Goal: Information Seeking & Learning: Learn about a topic

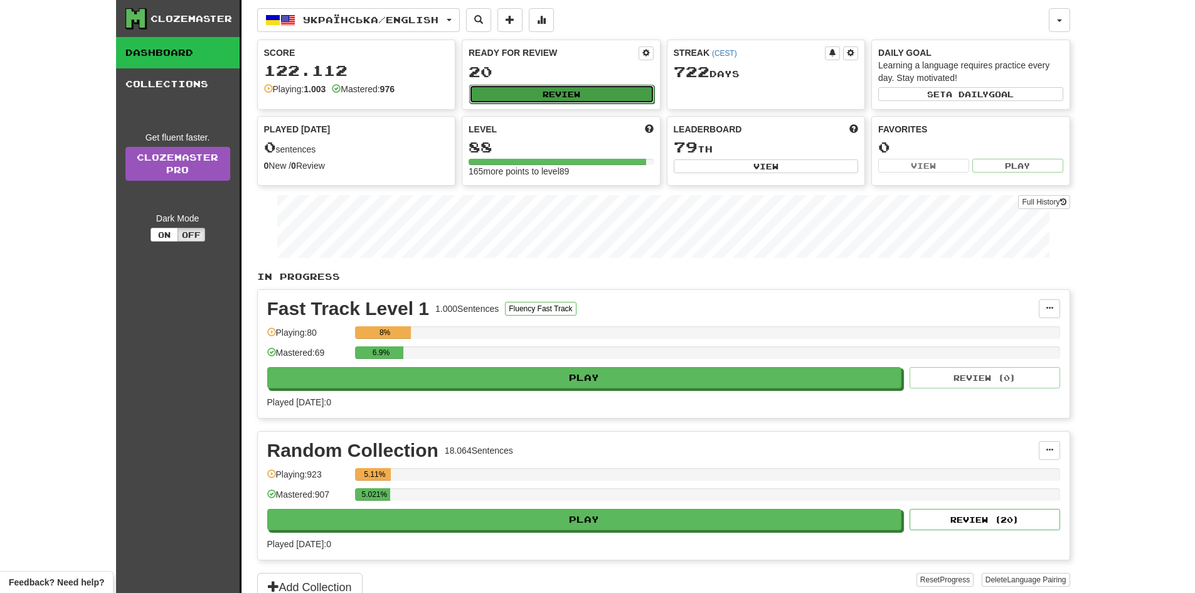
click at [570, 98] on button "Review" at bounding box center [561, 94] width 185 height 19
select select "**"
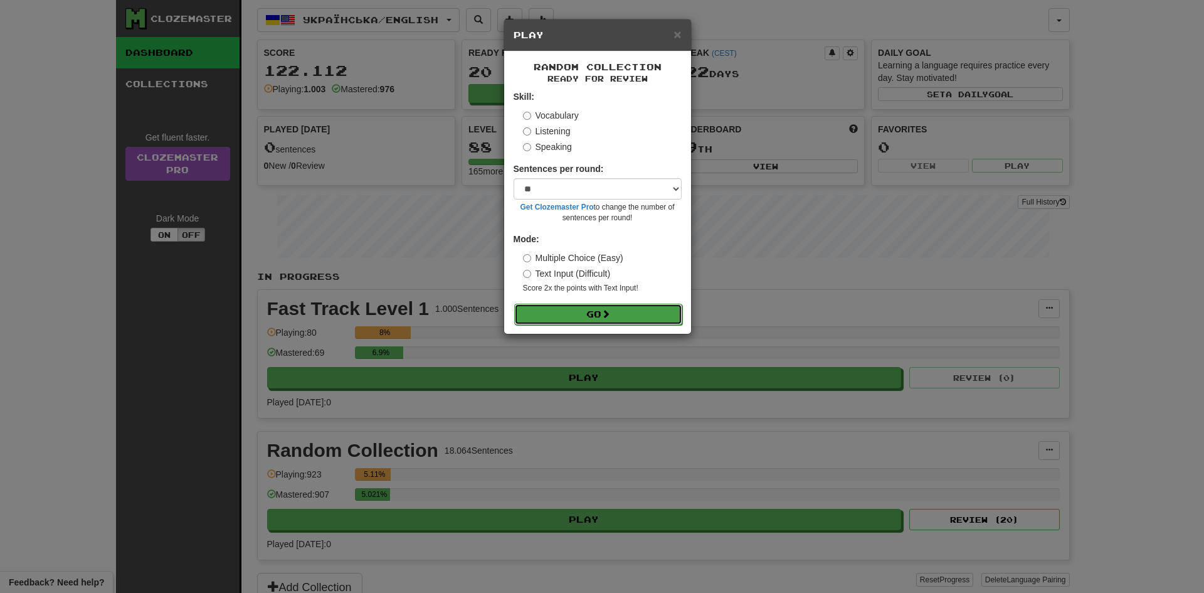
click at [603, 313] on button "Go" at bounding box center [598, 314] width 168 height 21
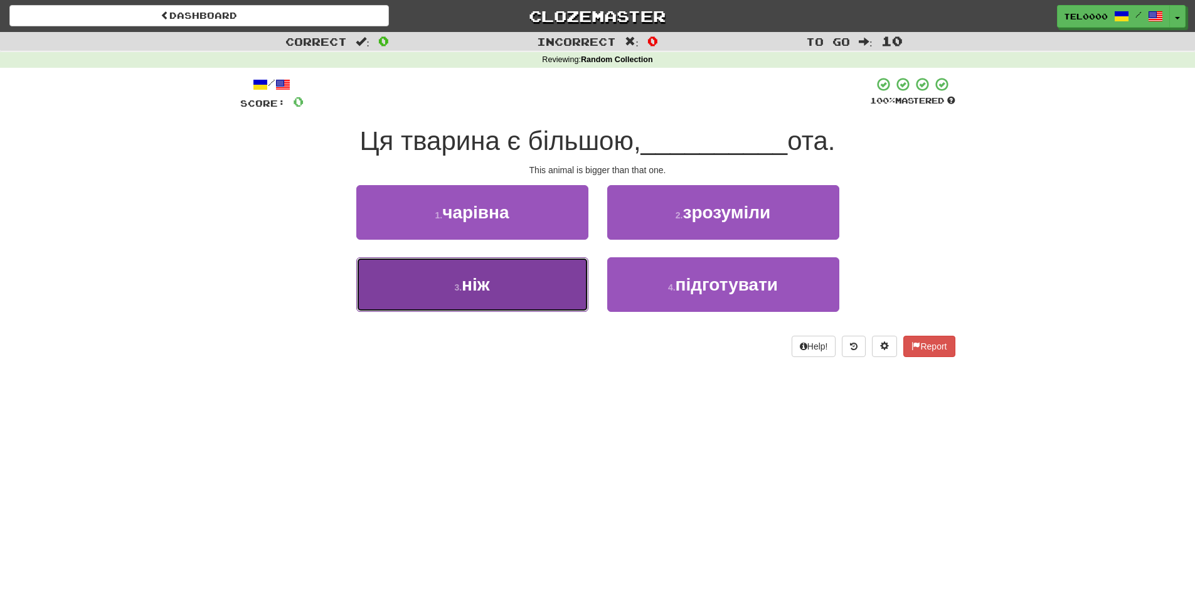
click at [573, 294] on button "3 . ніж" at bounding box center [472, 284] width 232 height 55
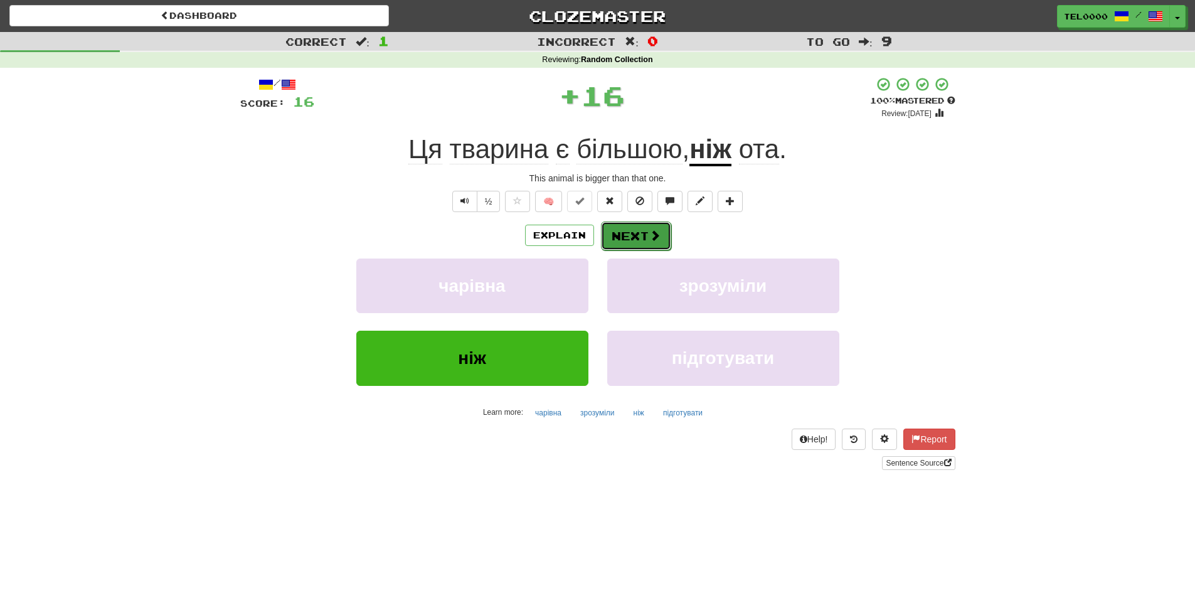
click at [651, 237] on span at bounding box center [654, 235] width 11 height 11
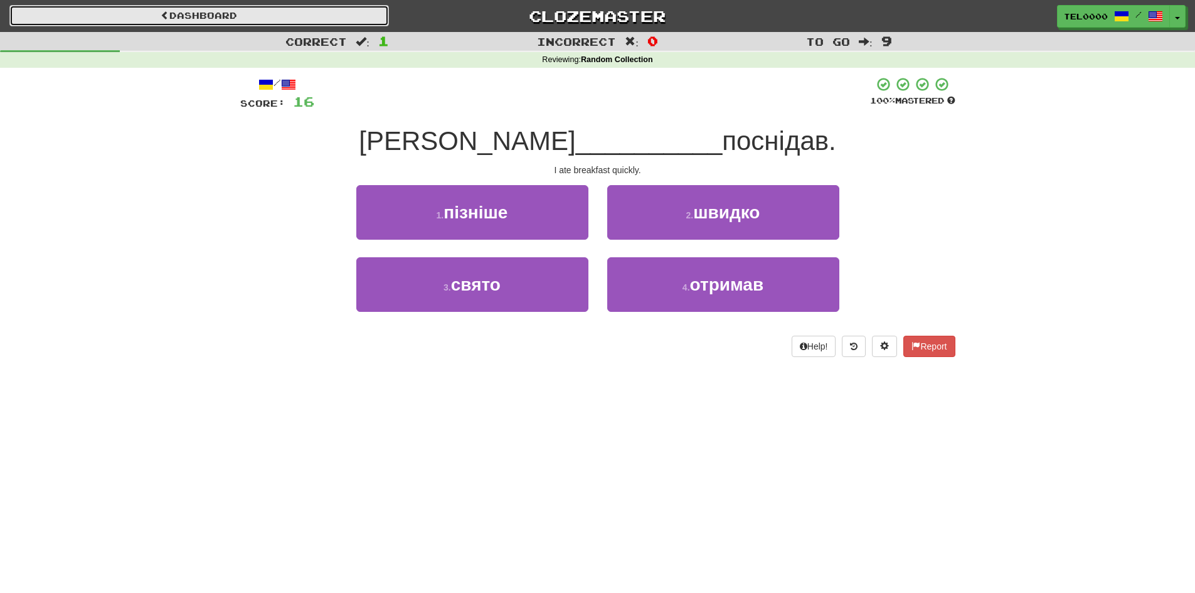
click at [306, 18] on link "Dashboard" at bounding box center [198, 15] width 379 height 21
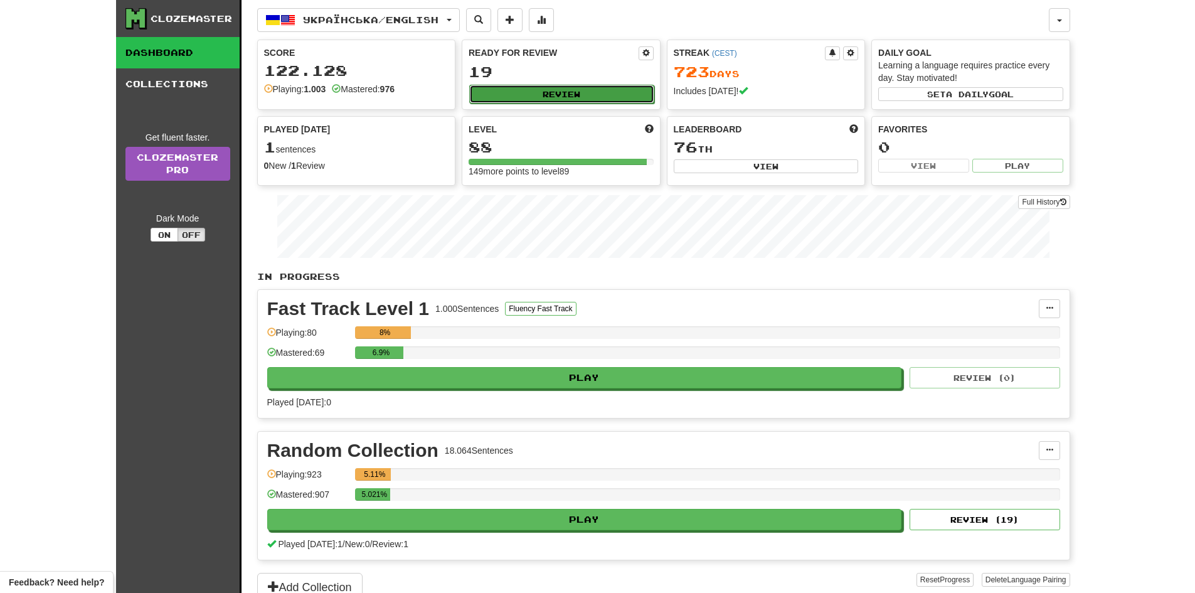
click at [548, 100] on button "Review" at bounding box center [561, 94] width 185 height 19
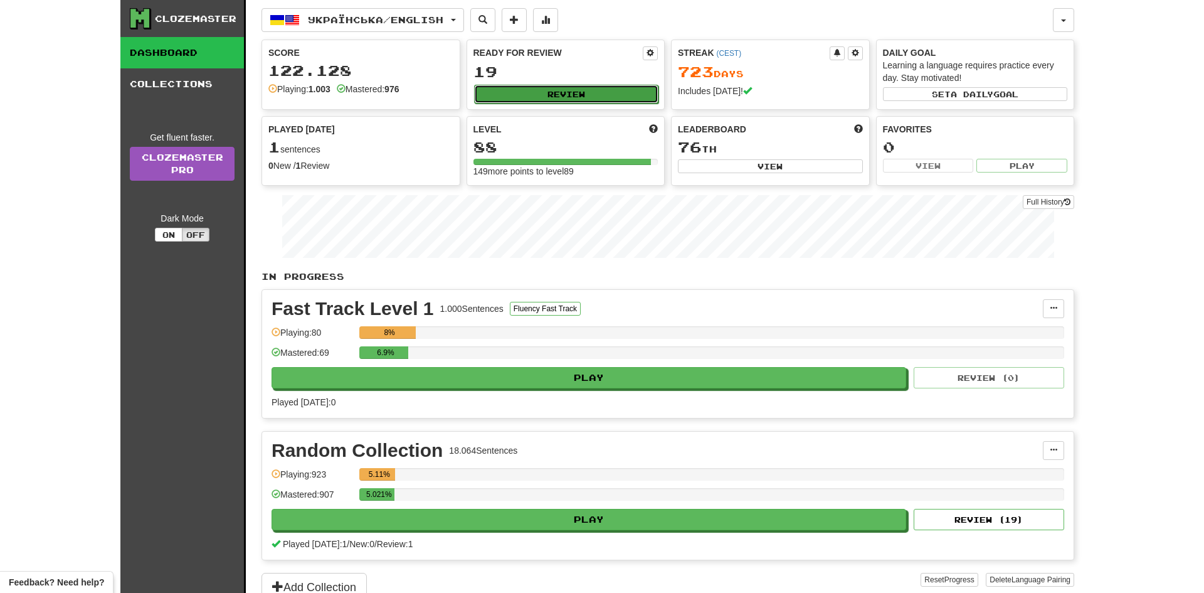
select select "**"
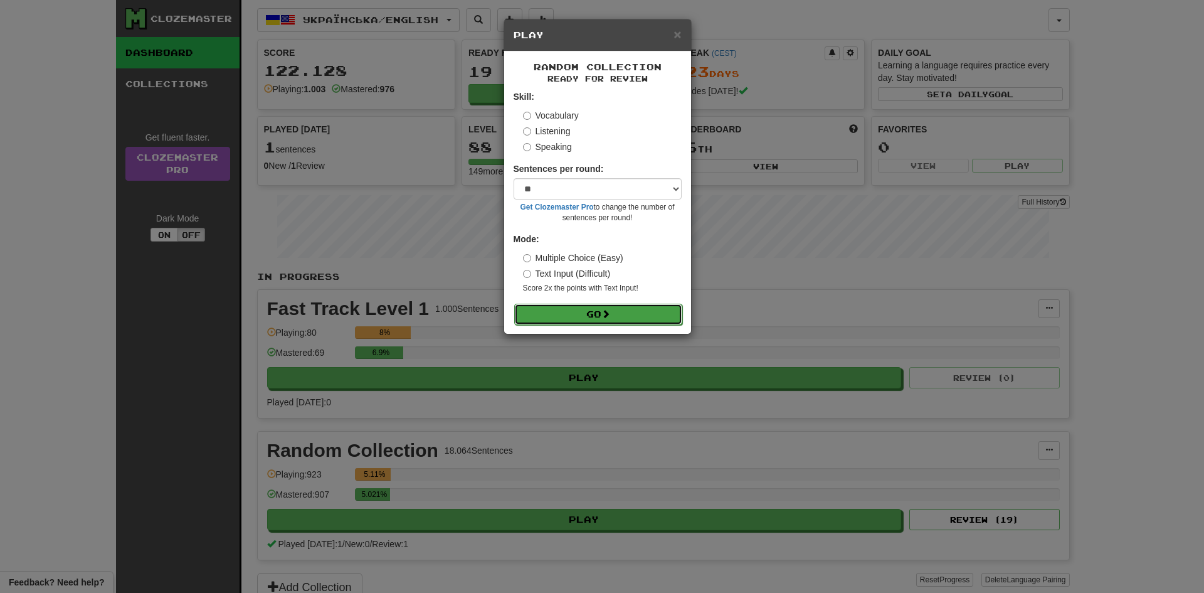
click at [615, 318] on button "Go" at bounding box center [598, 314] width 168 height 21
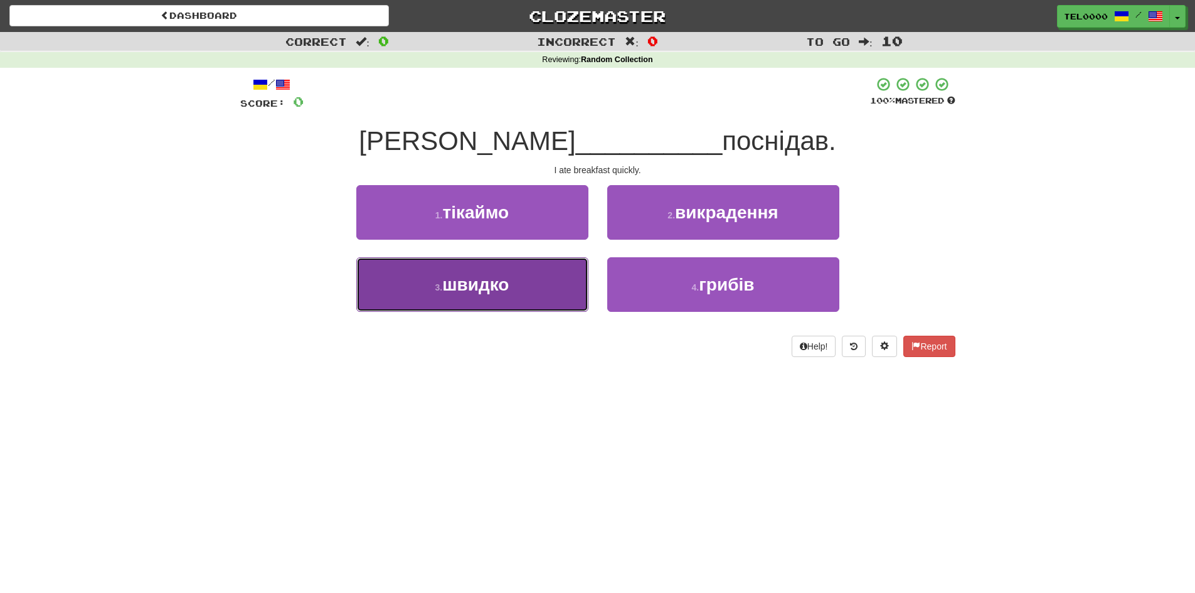
click at [540, 291] on button "3 . швидко" at bounding box center [472, 284] width 232 height 55
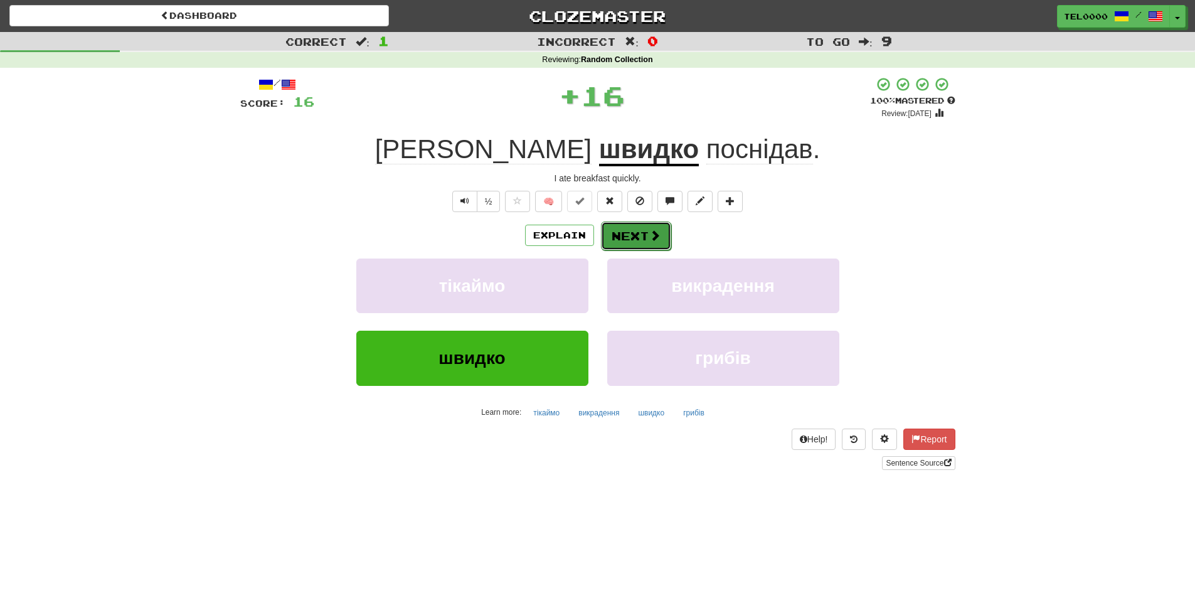
click at [654, 240] on span at bounding box center [654, 235] width 11 height 11
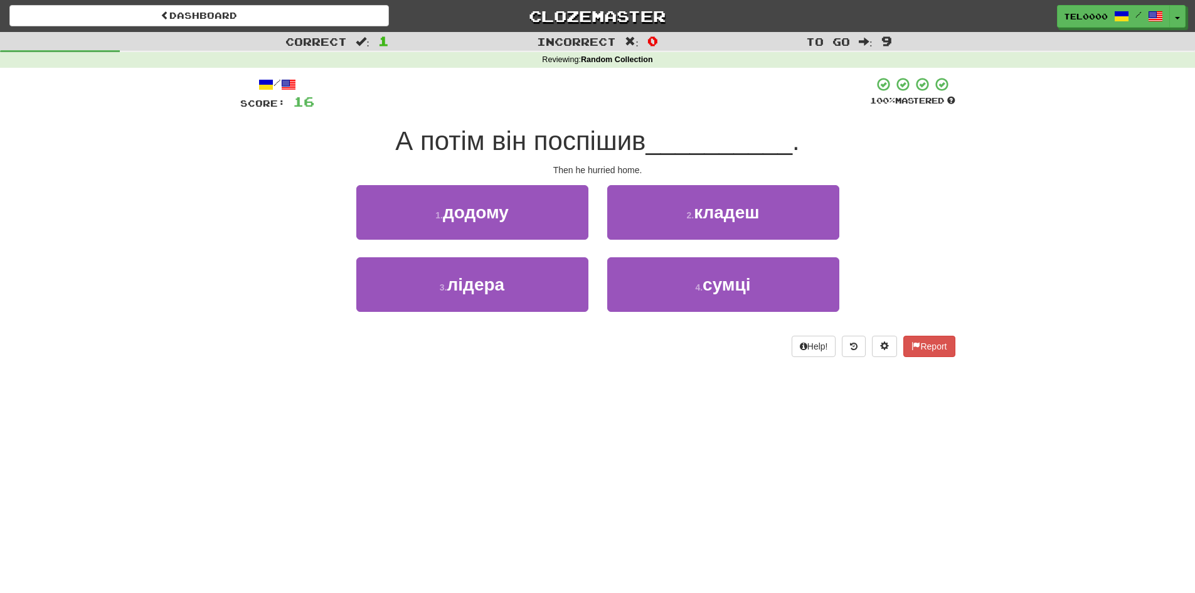
click at [549, 244] on div "1 . додому" at bounding box center [472, 221] width 251 height 72
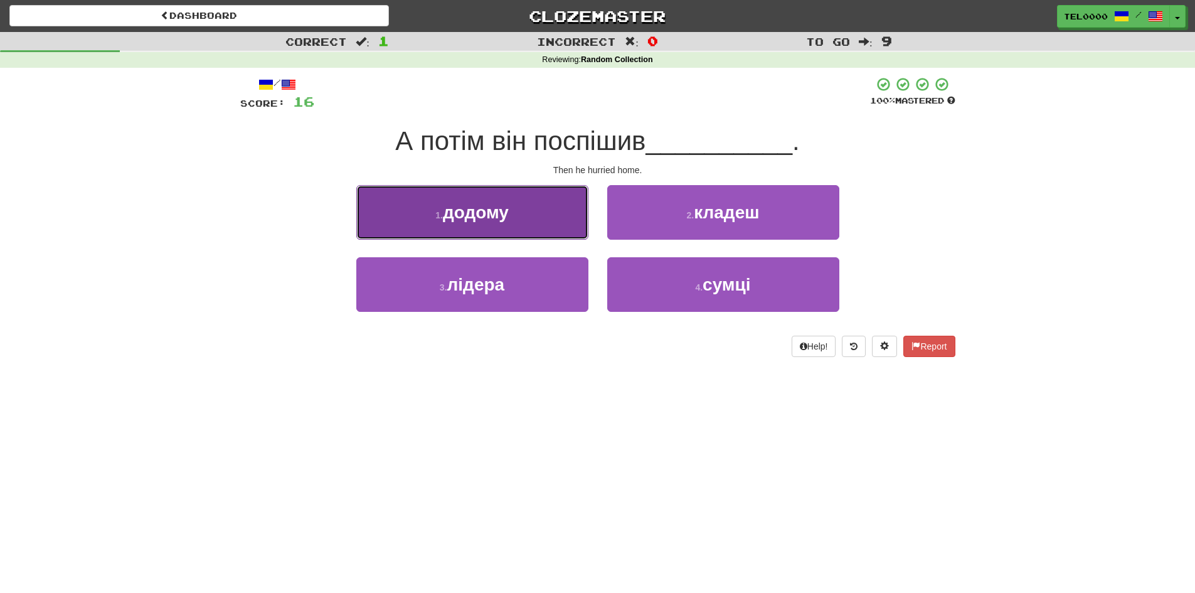
click at [558, 231] on button "1 . додому" at bounding box center [472, 212] width 232 height 55
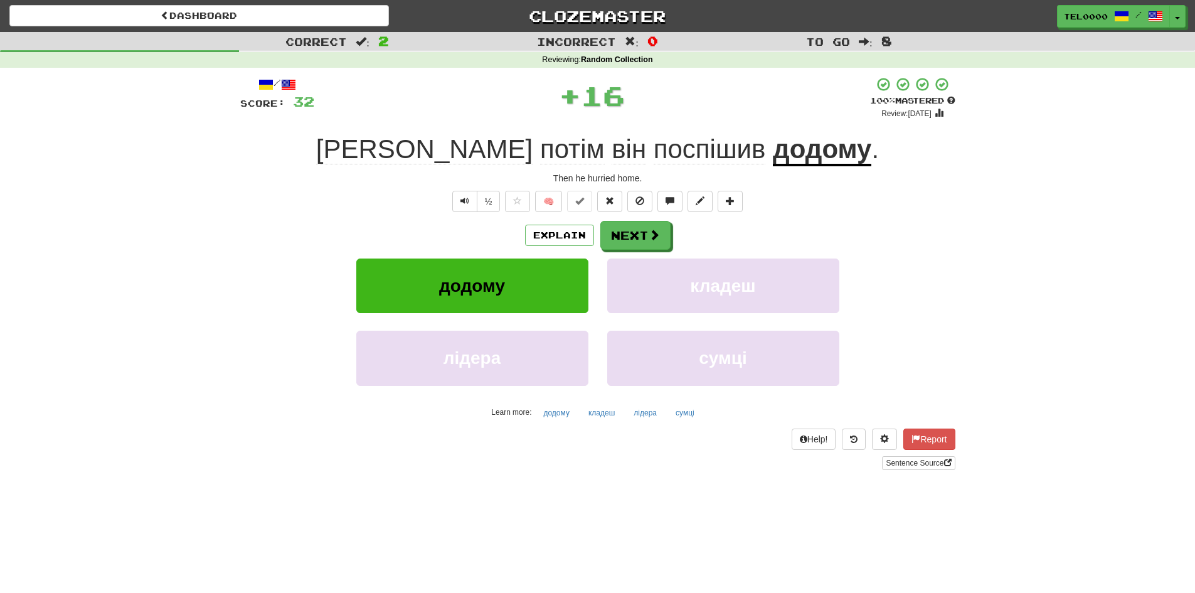
click at [647, 254] on div "Explain Next додому кладеш лідера сумці Learn more: додому кладеш лідера сумці" at bounding box center [597, 321] width 715 height 201
click at [650, 245] on button "Next" at bounding box center [636, 235] width 70 height 29
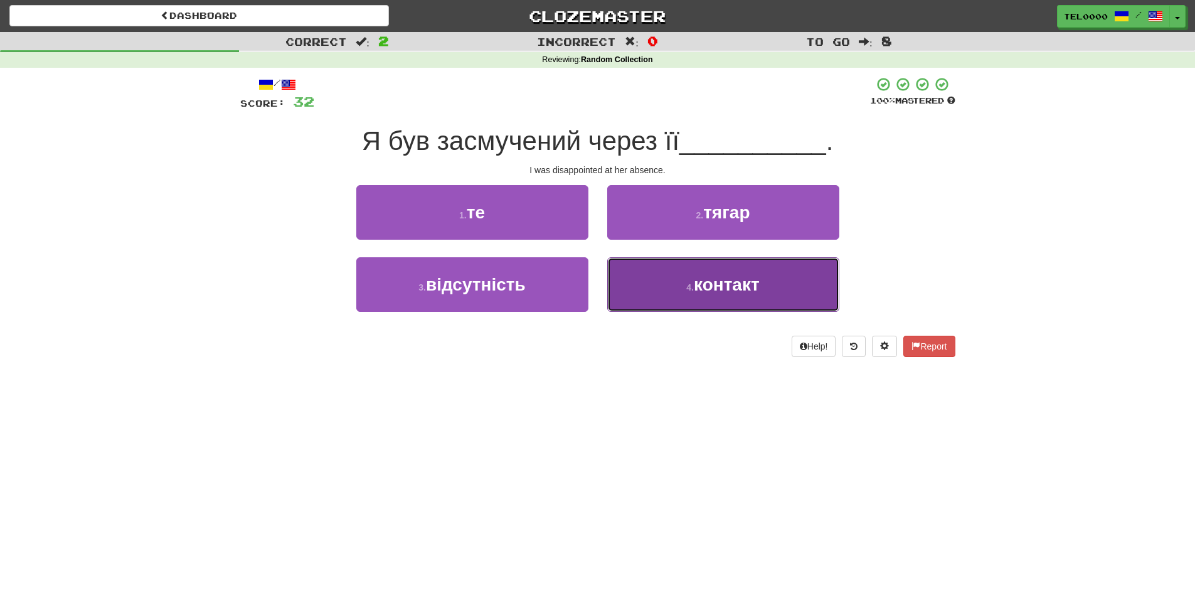
click at [627, 292] on button "4 . контакт" at bounding box center [723, 284] width 232 height 55
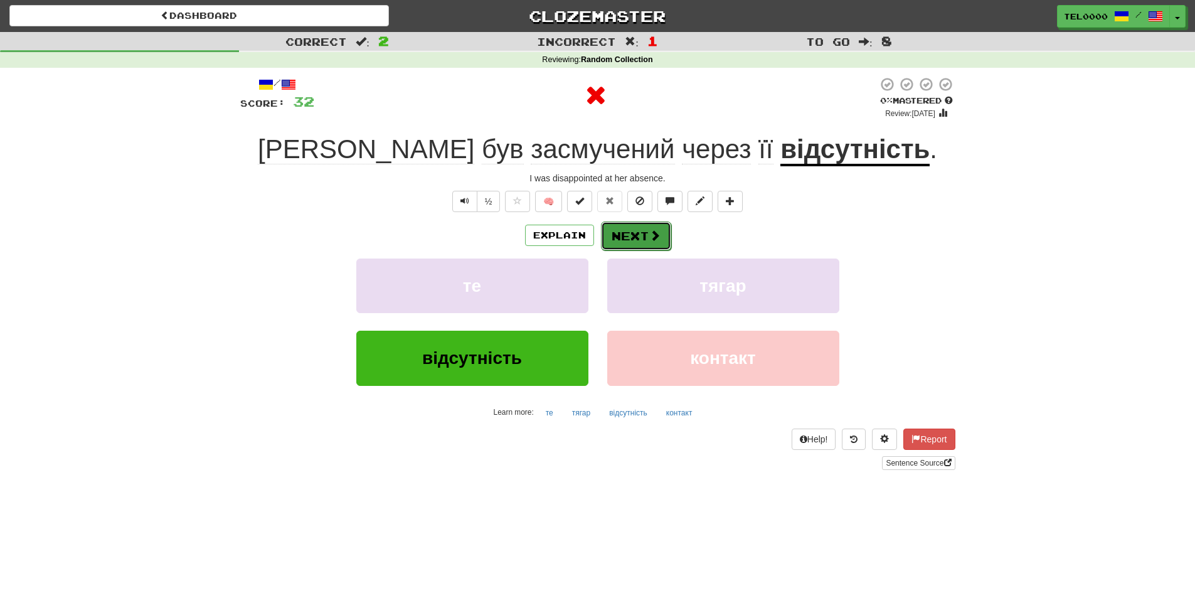
click at [623, 232] on button "Next" at bounding box center [636, 235] width 70 height 29
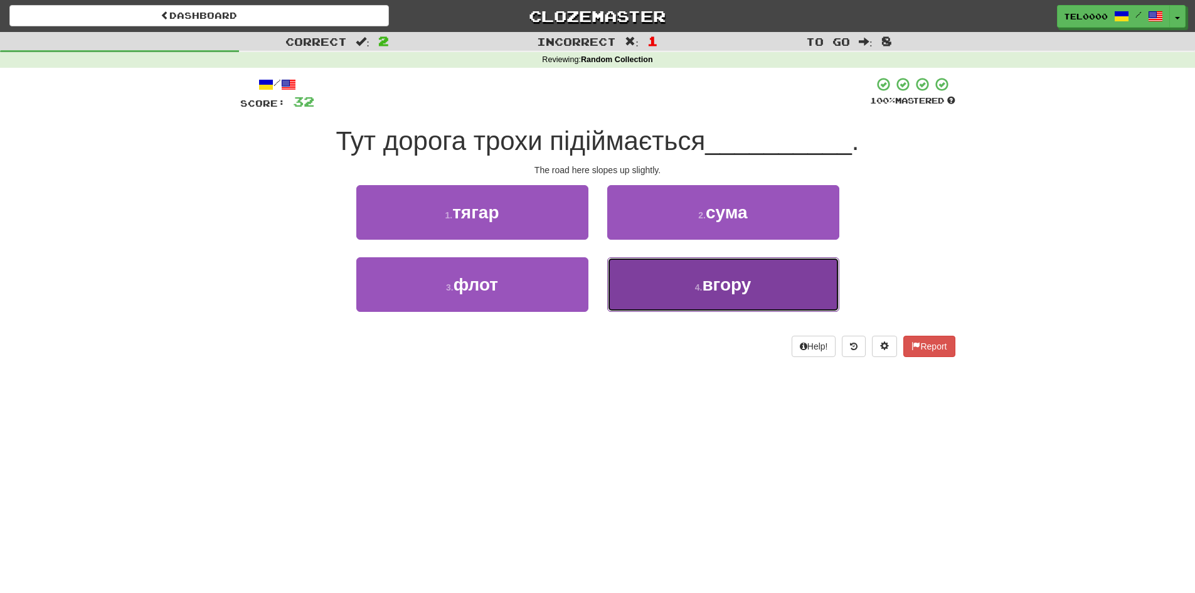
click at [664, 287] on button "4 . вгору" at bounding box center [723, 284] width 232 height 55
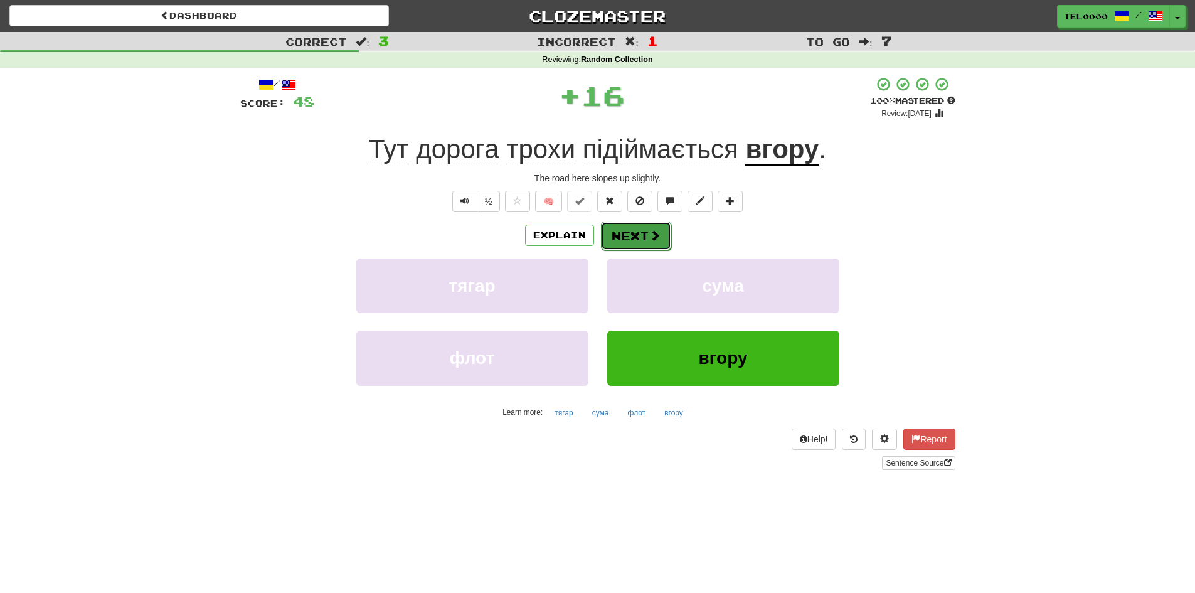
click at [622, 240] on button "Next" at bounding box center [636, 235] width 70 height 29
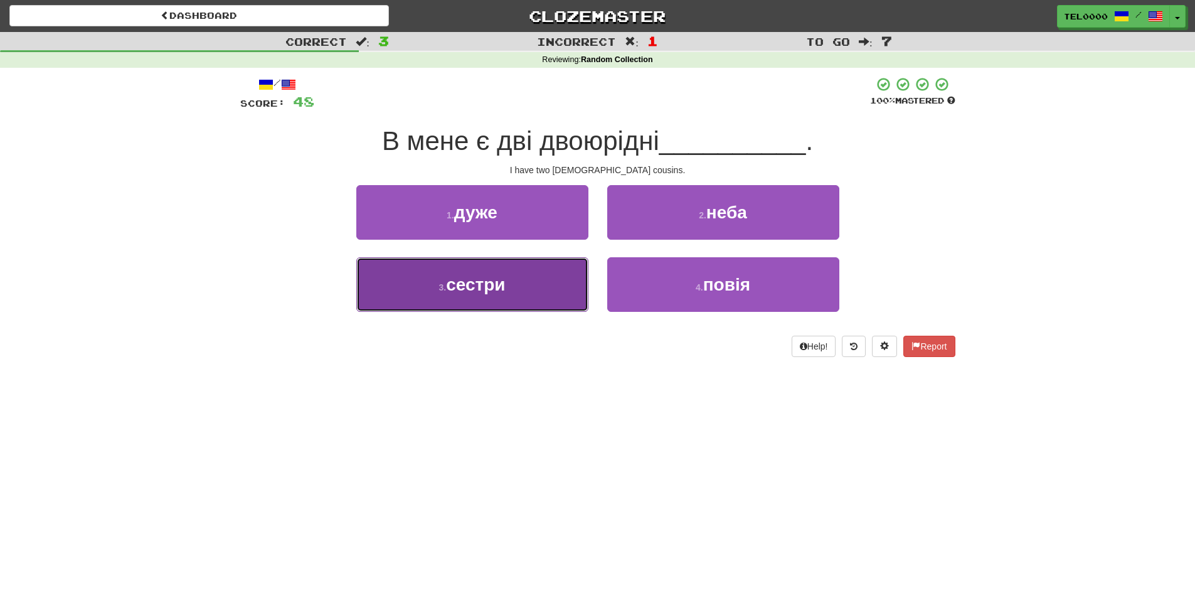
click at [556, 276] on button "3 . сестри" at bounding box center [472, 284] width 232 height 55
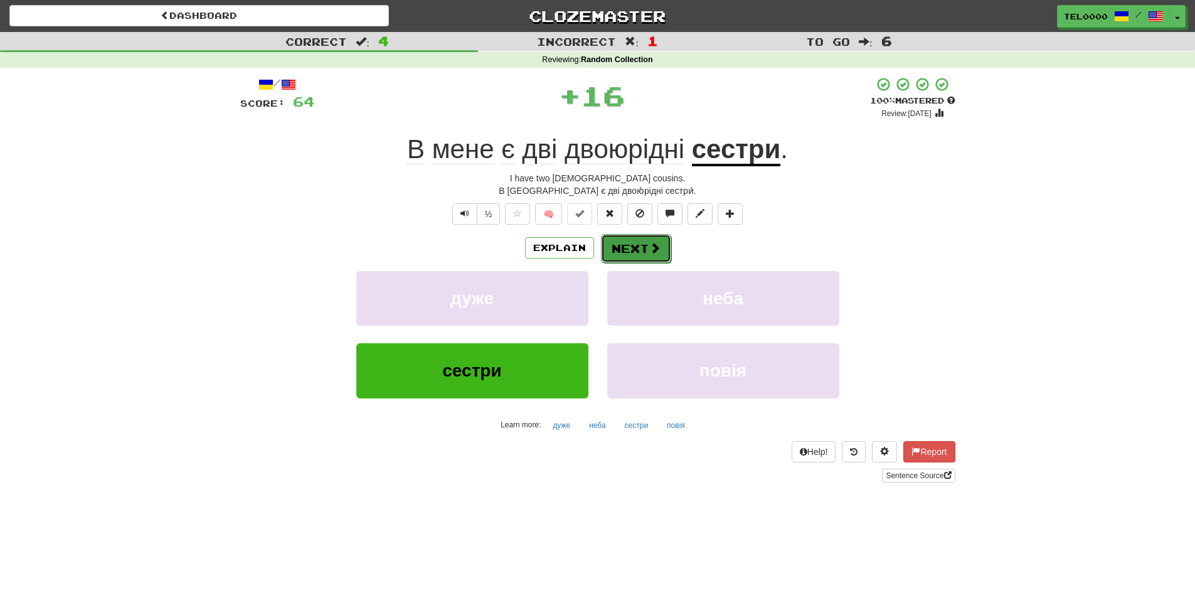
click at [647, 239] on button "Next" at bounding box center [636, 248] width 70 height 29
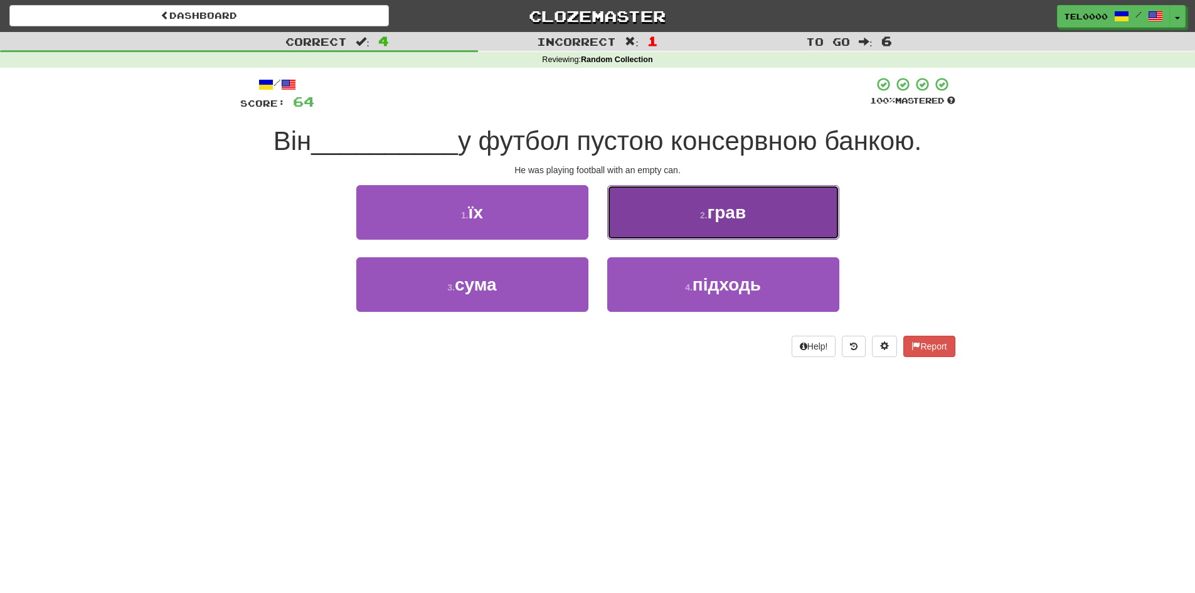
click at [692, 235] on button "2 . грав" at bounding box center [723, 212] width 232 height 55
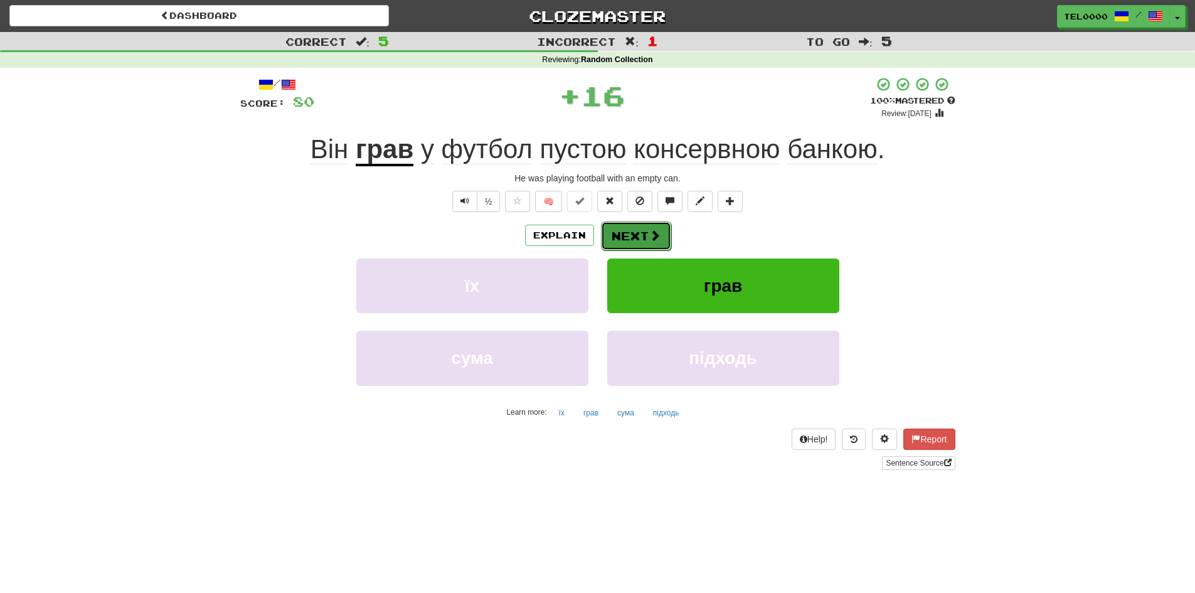
click at [647, 242] on button "Next" at bounding box center [636, 235] width 70 height 29
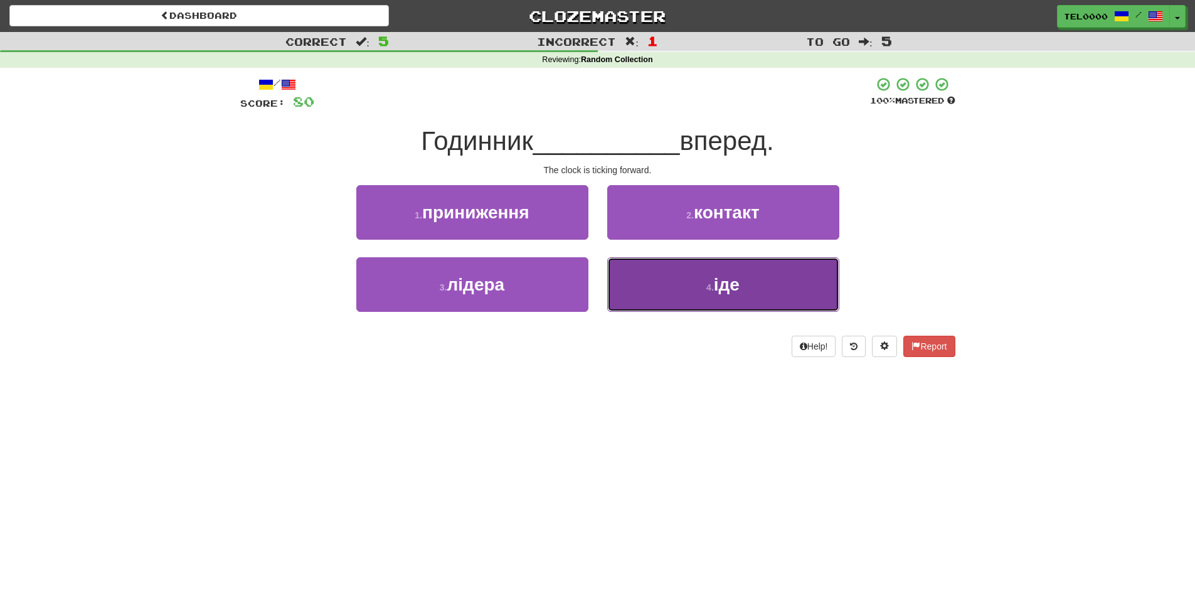
click at [672, 284] on button "4 . іде" at bounding box center [723, 284] width 232 height 55
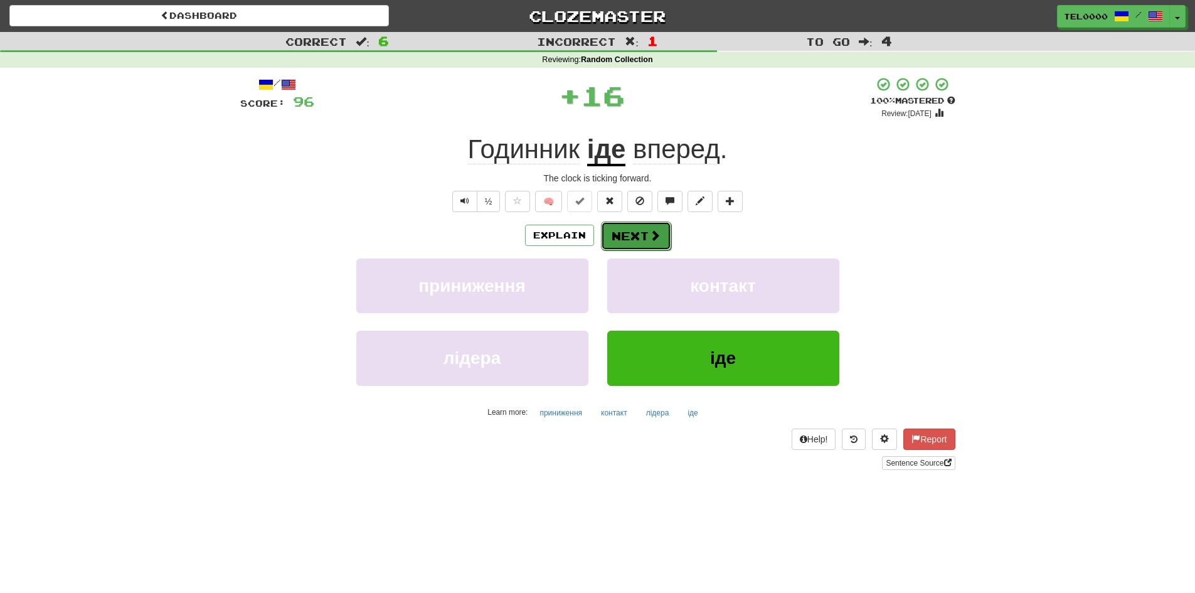
click at [645, 223] on button "Next" at bounding box center [636, 235] width 70 height 29
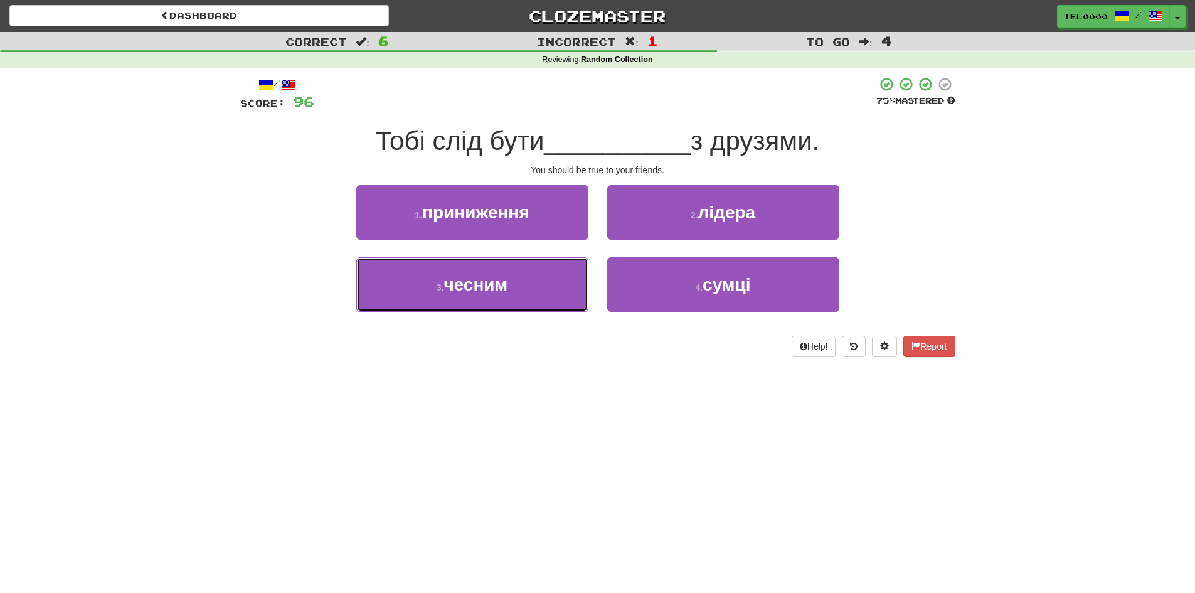
drag, startPoint x: 563, startPoint y: 288, endPoint x: 577, endPoint y: 341, distance: 54.6
click at [577, 341] on div "/ Score: 96 75 % Mastered Тобі слід бути __________ з друзями. You should be tr…" at bounding box center [597, 217] width 715 height 280
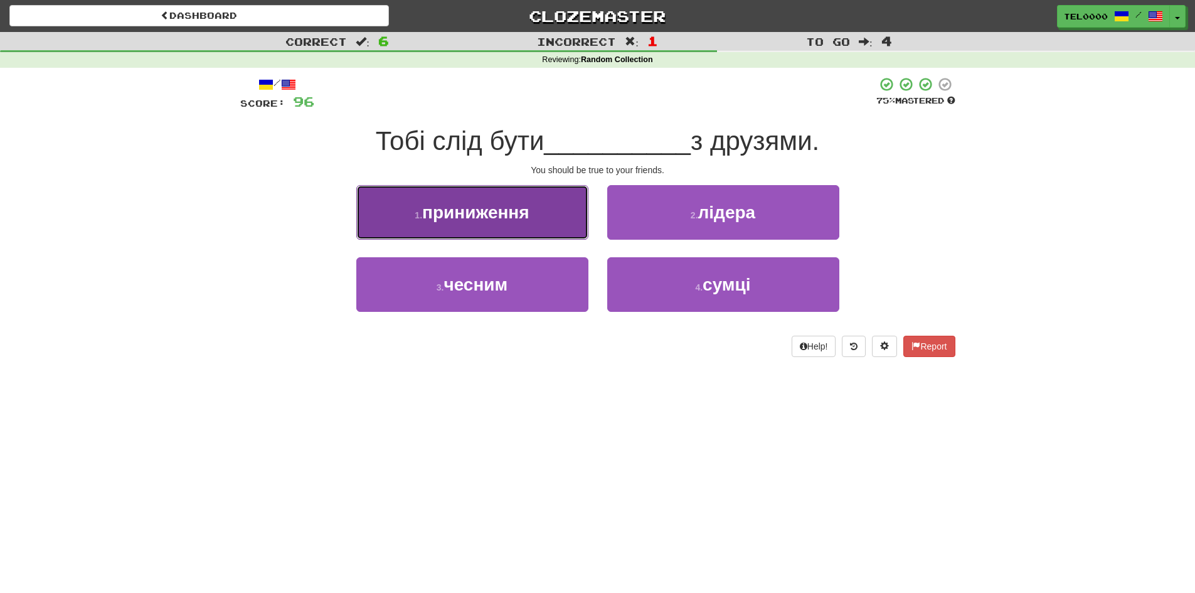
click at [558, 223] on button "1 . приниження" at bounding box center [472, 212] width 232 height 55
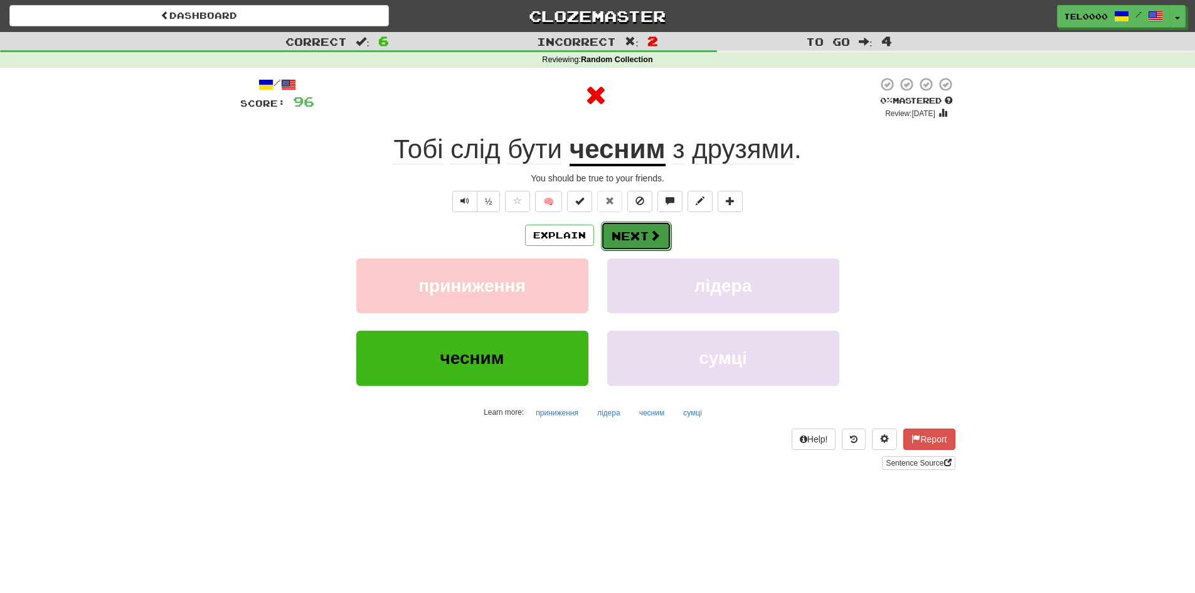
click at [656, 236] on span at bounding box center [654, 235] width 11 height 11
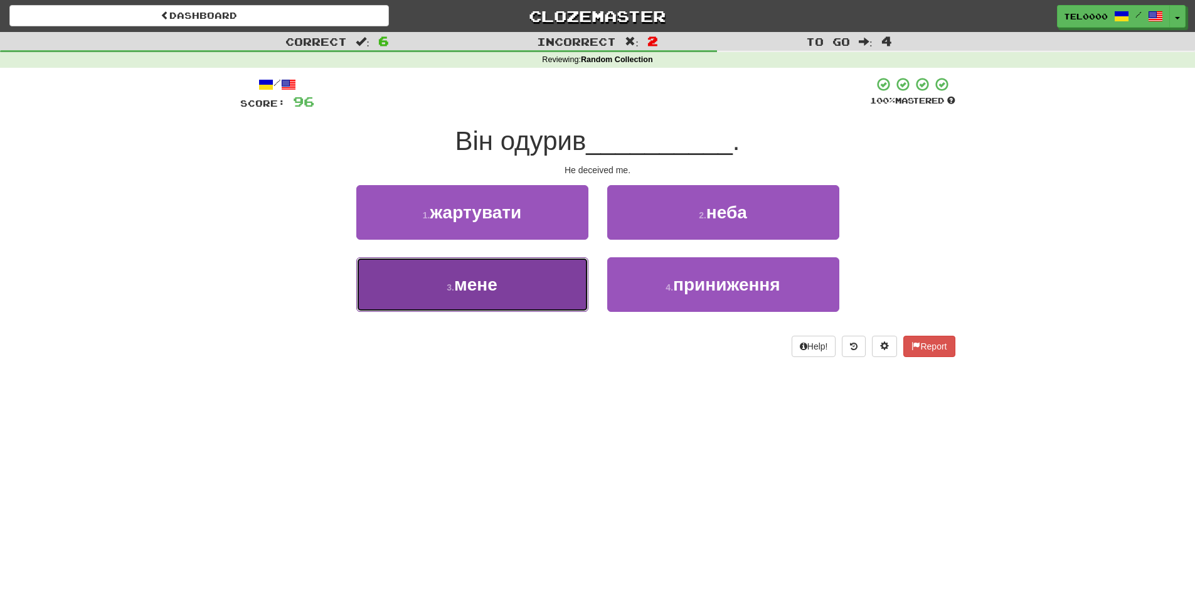
click at [556, 299] on button "3 . мене" at bounding box center [472, 284] width 232 height 55
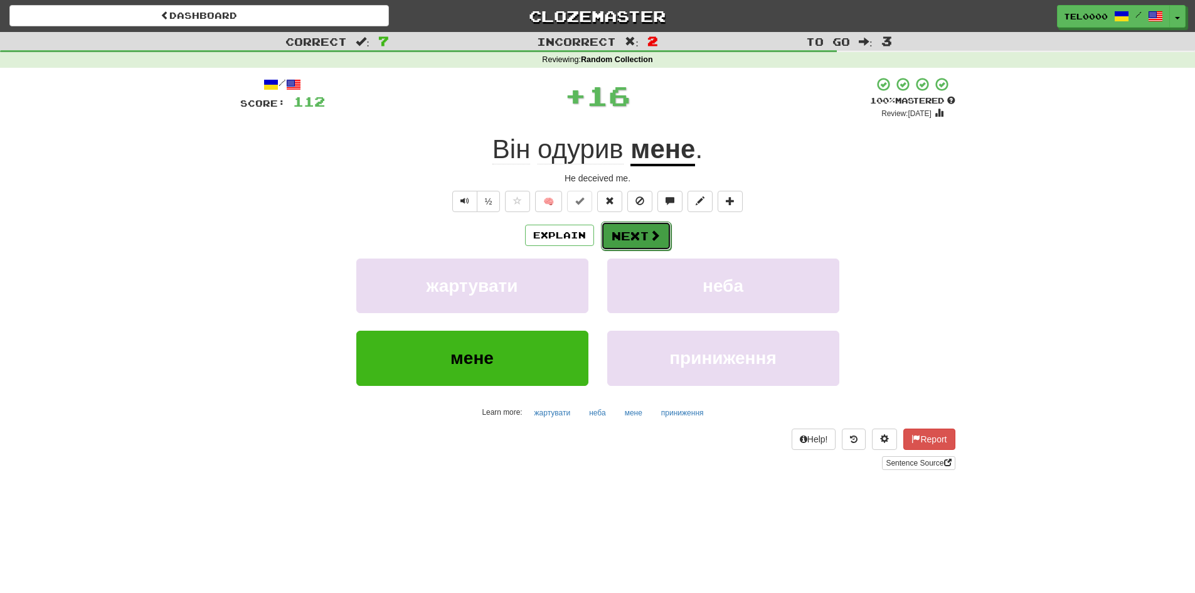
click at [660, 236] on button "Next" at bounding box center [636, 235] width 70 height 29
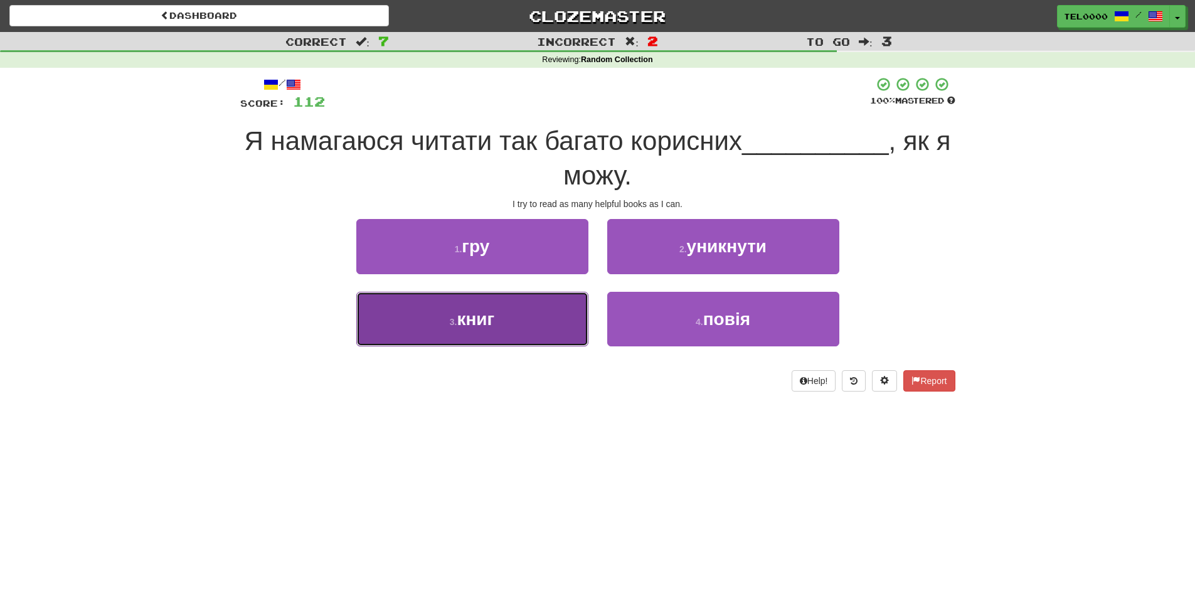
click at [544, 304] on button "3 . книг" at bounding box center [472, 319] width 232 height 55
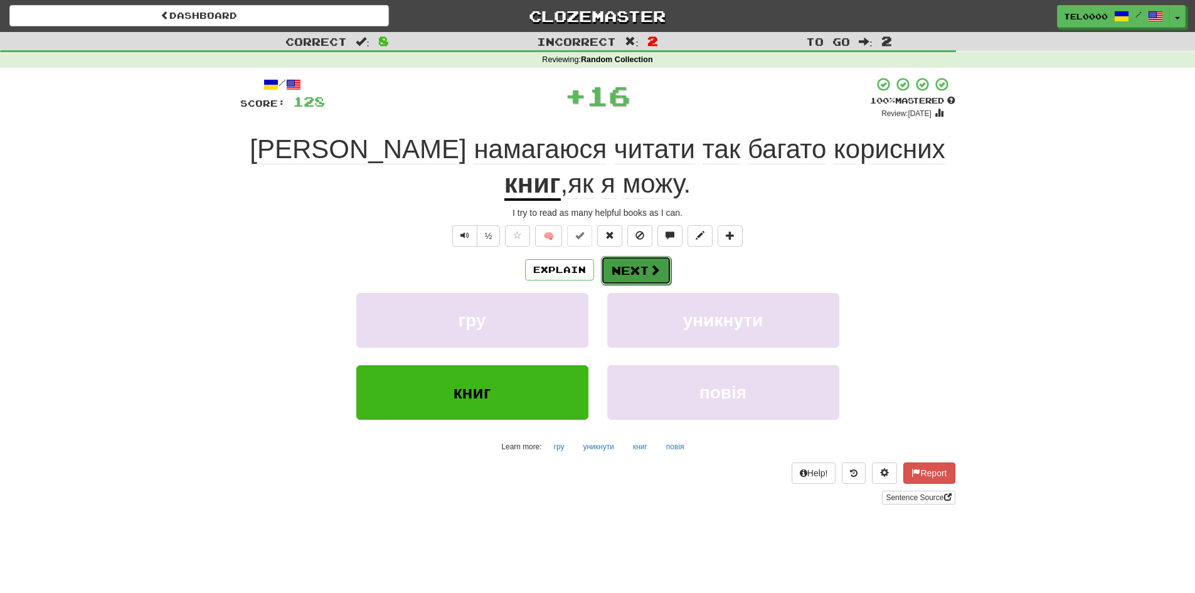
click at [634, 256] on button "Next" at bounding box center [636, 270] width 70 height 29
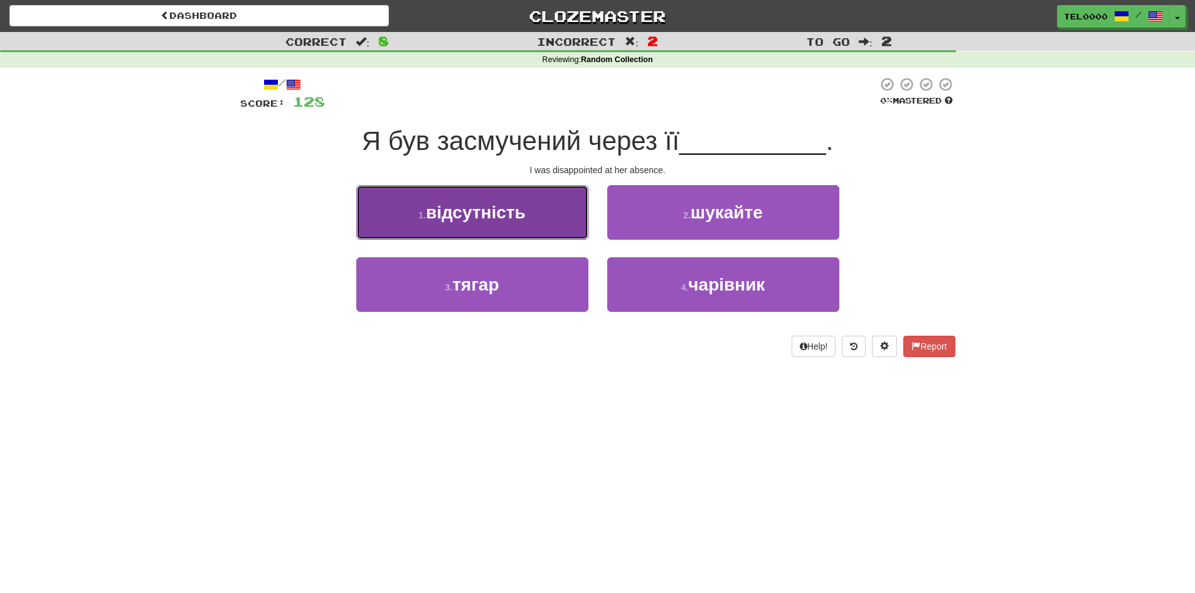
click at [539, 225] on button "1 . відсутність" at bounding box center [472, 212] width 232 height 55
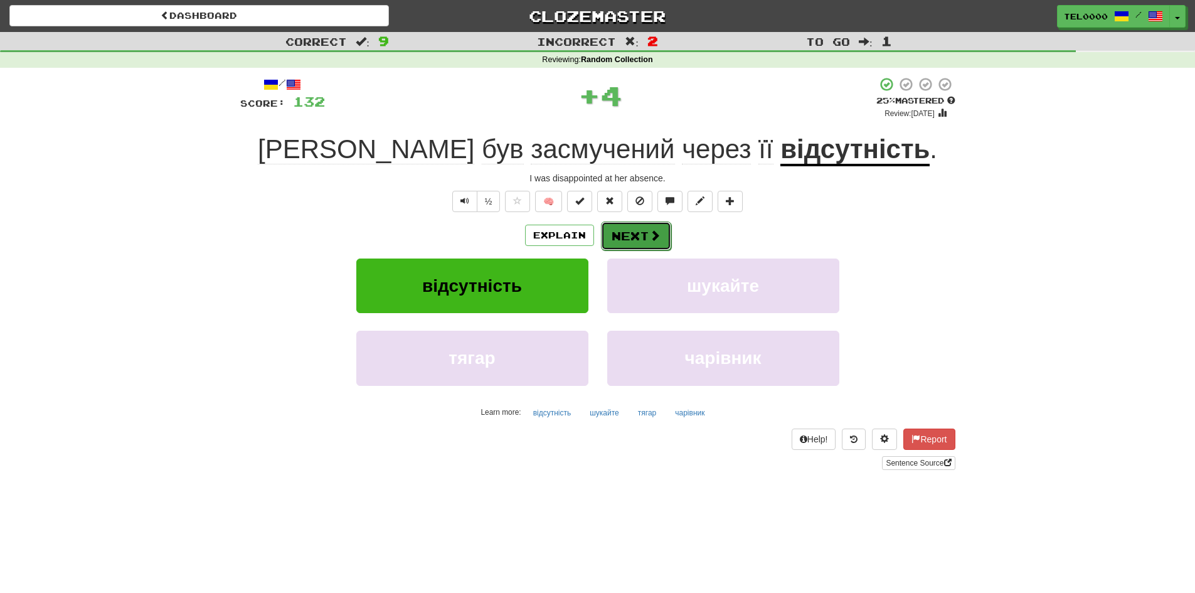
click at [666, 230] on button "Next" at bounding box center [636, 235] width 70 height 29
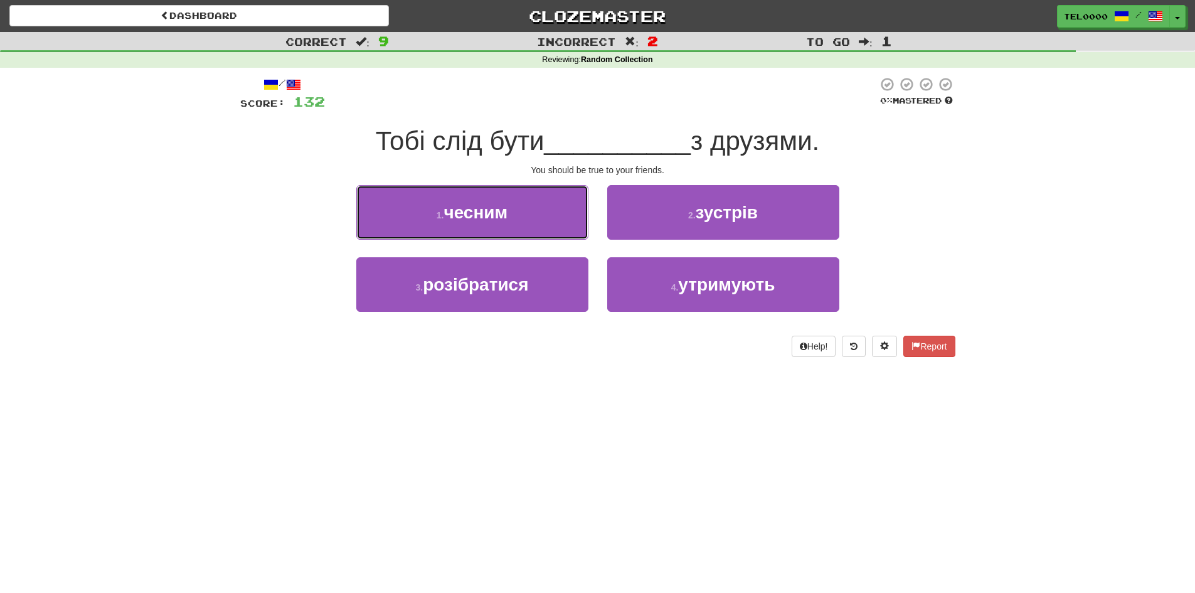
click at [529, 218] on button "1 . чесним" at bounding box center [472, 212] width 232 height 55
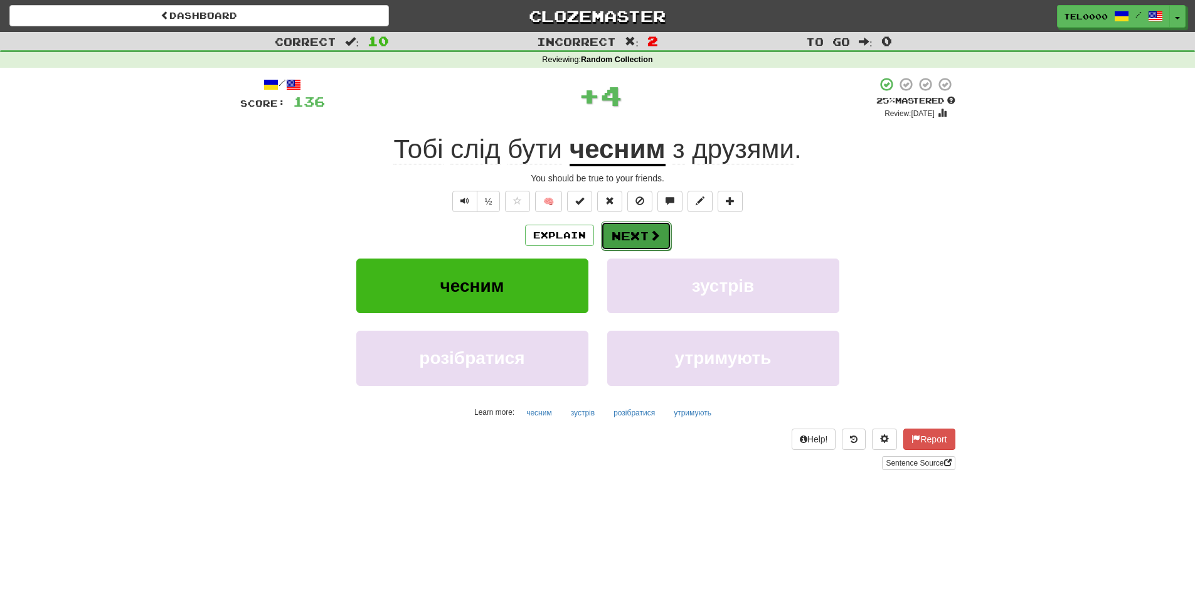
click at [657, 231] on span at bounding box center [654, 235] width 11 height 11
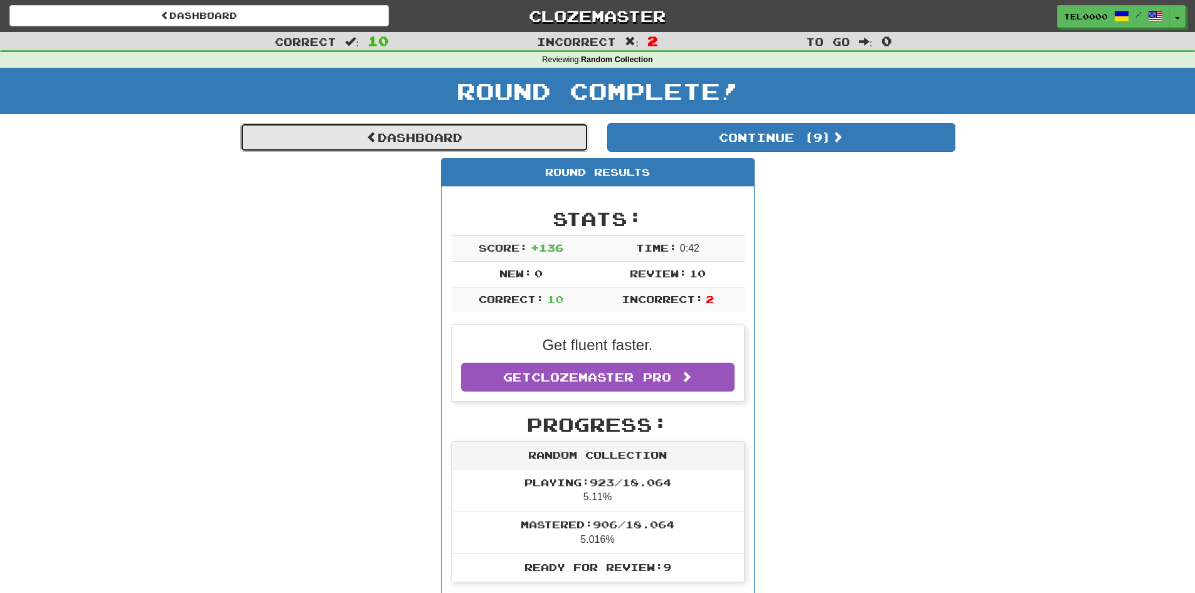
click at [459, 140] on link "Dashboard" at bounding box center [414, 137] width 348 height 29
